Goal: Information Seeking & Learning: Learn about a topic

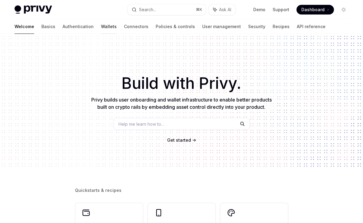
click at [101, 25] on link "Wallets" at bounding box center [109, 26] width 16 height 15
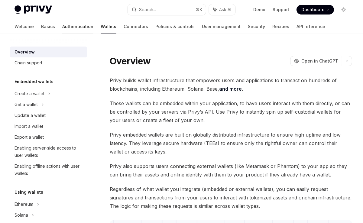
click at [62, 24] on link "Authentication" at bounding box center [77, 26] width 31 height 15
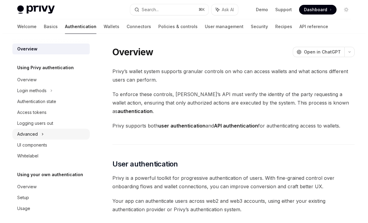
scroll to position [3, 0]
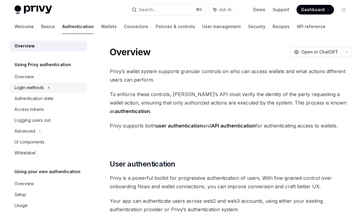
click at [44, 90] on div "Login methods" at bounding box center [29, 87] width 29 height 7
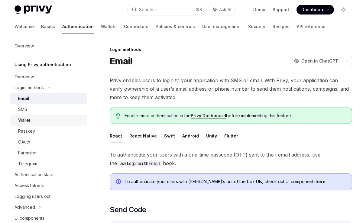
click at [35, 122] on div "Wallet" at bounding box center [50, 120] width 65 height 7
type textarea "*"
